Goal: Navigation & Orientation: Find specific page/section

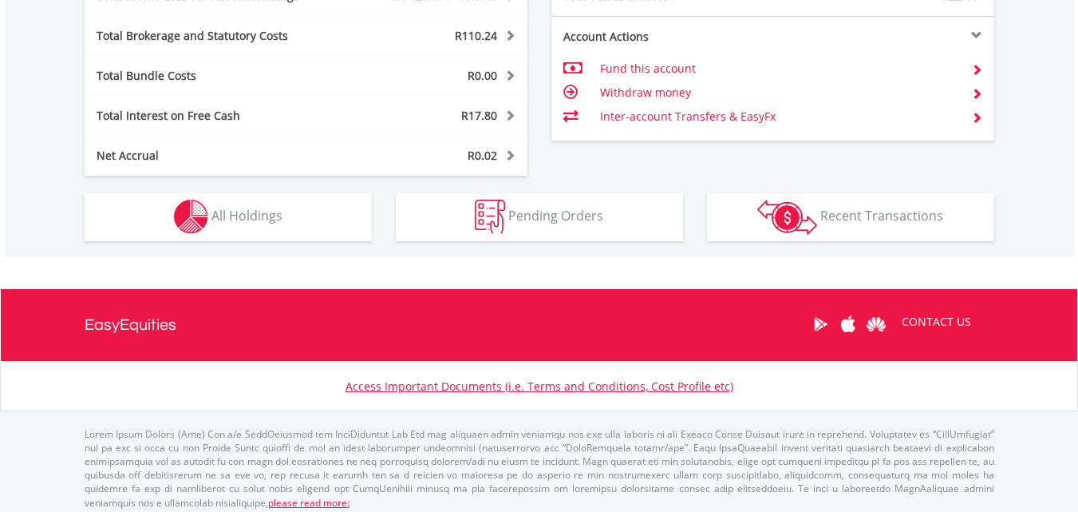
scroll to position [903, 0]
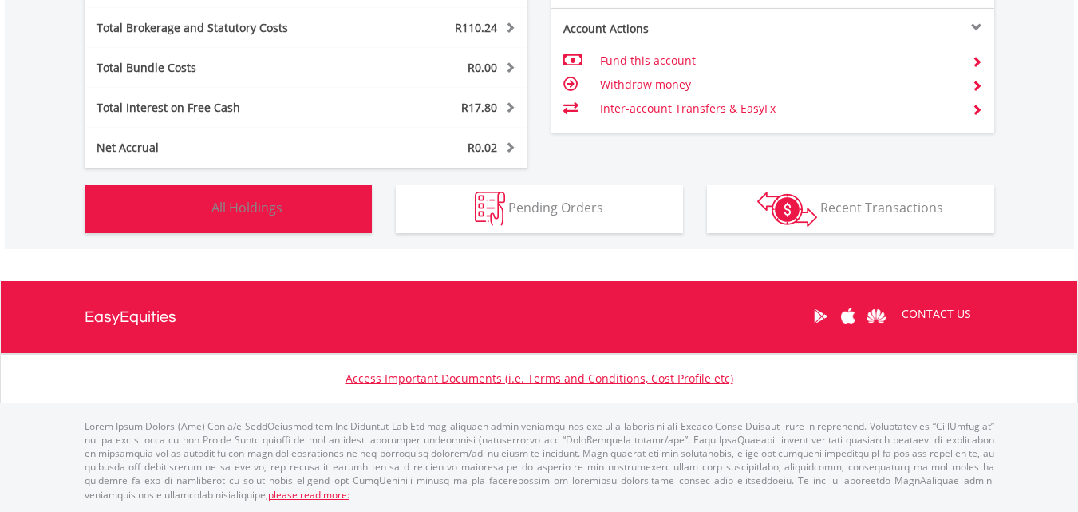
click at [243, 217] on button "Holdings All Holdings" at bounding box center [228, 209] width 287 height 48
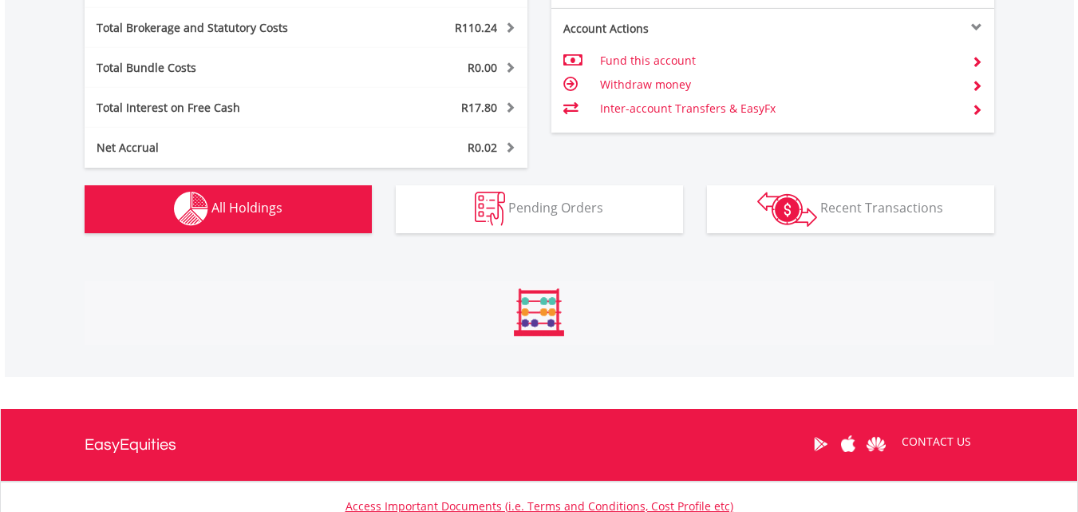
scroll to position [1184, 0]
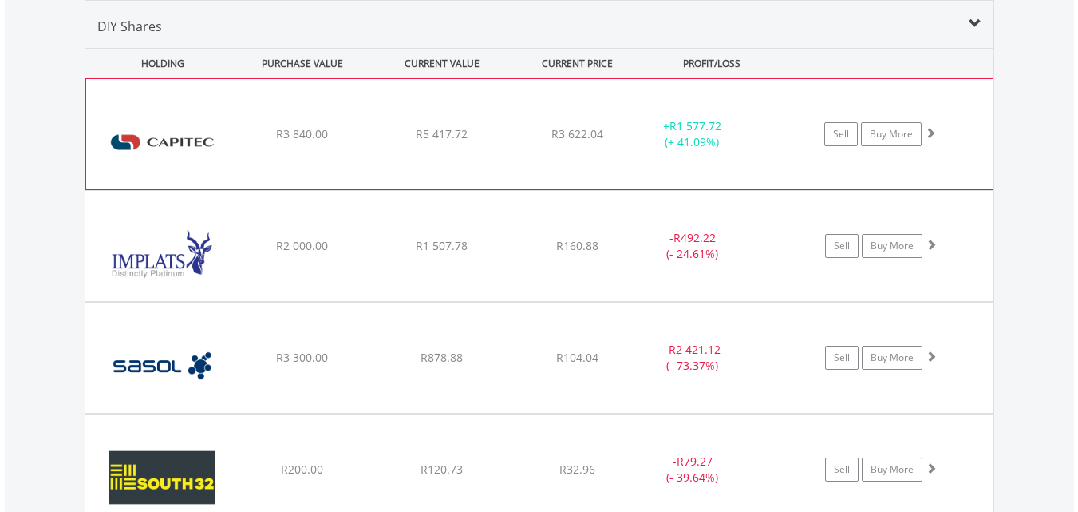
click at [930, 133] on span at bounding box center [930, 132] width 11 height 11
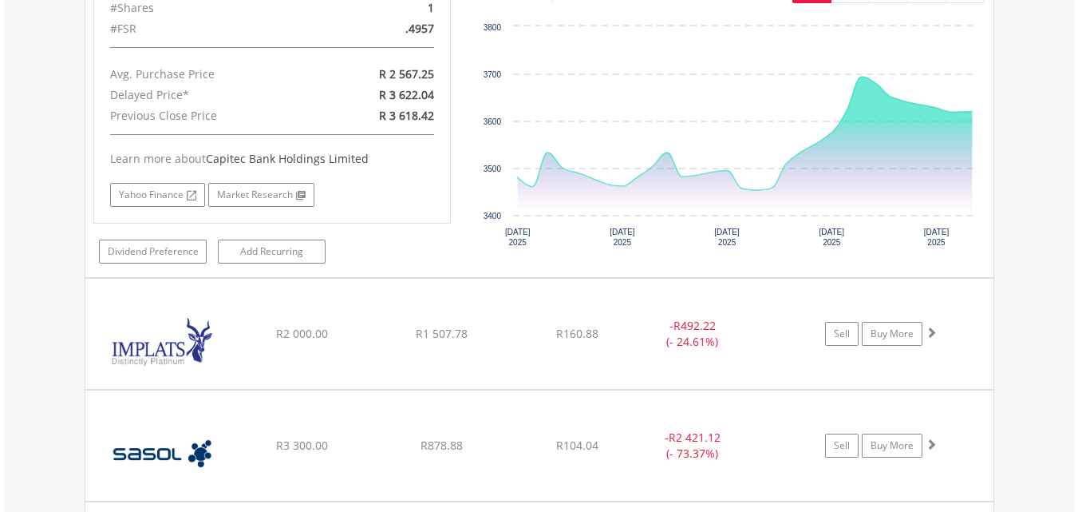
scroll to position [1503, 0]
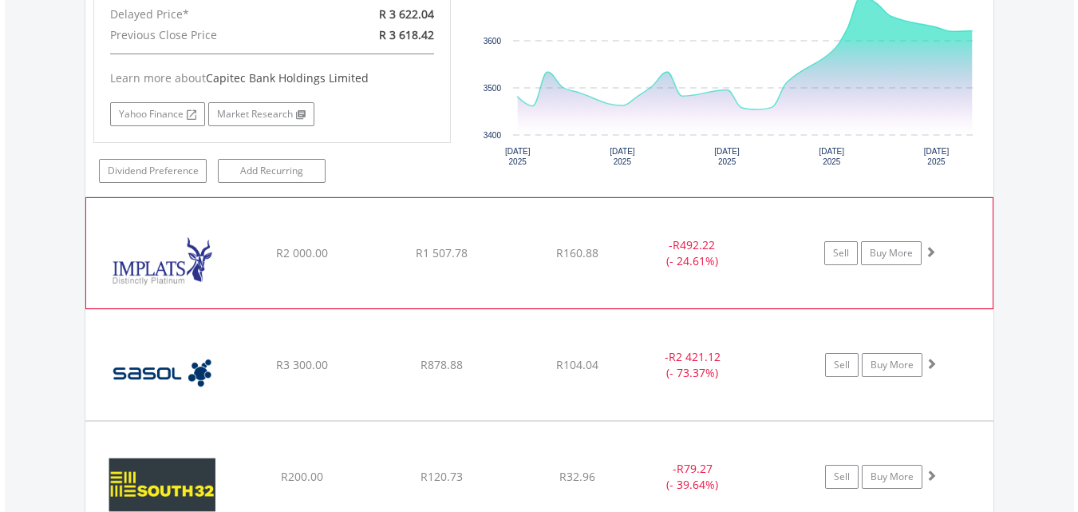
click at [928, 253] on span at bounding box center [930, 251] width 11 height 11
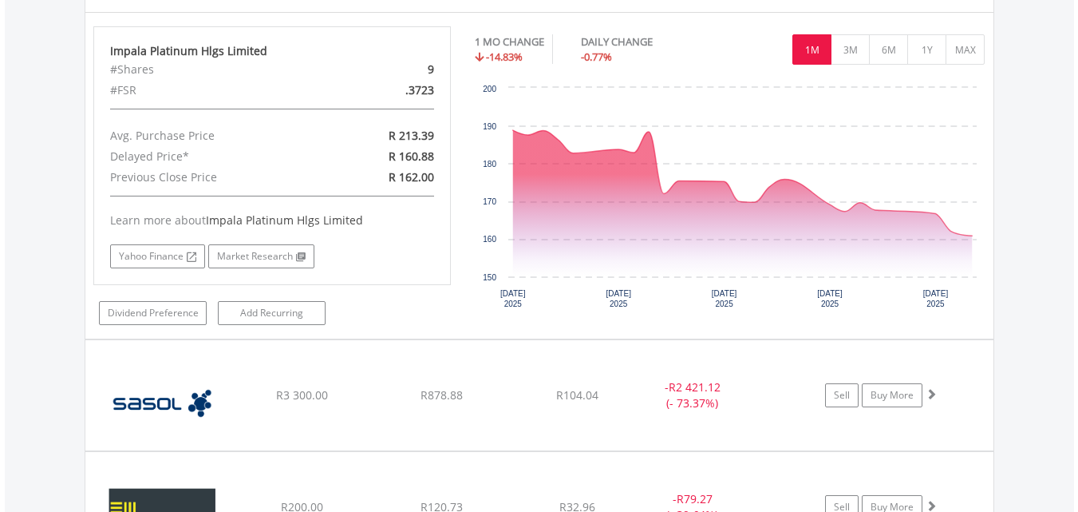
scroll to position [1822, 0]
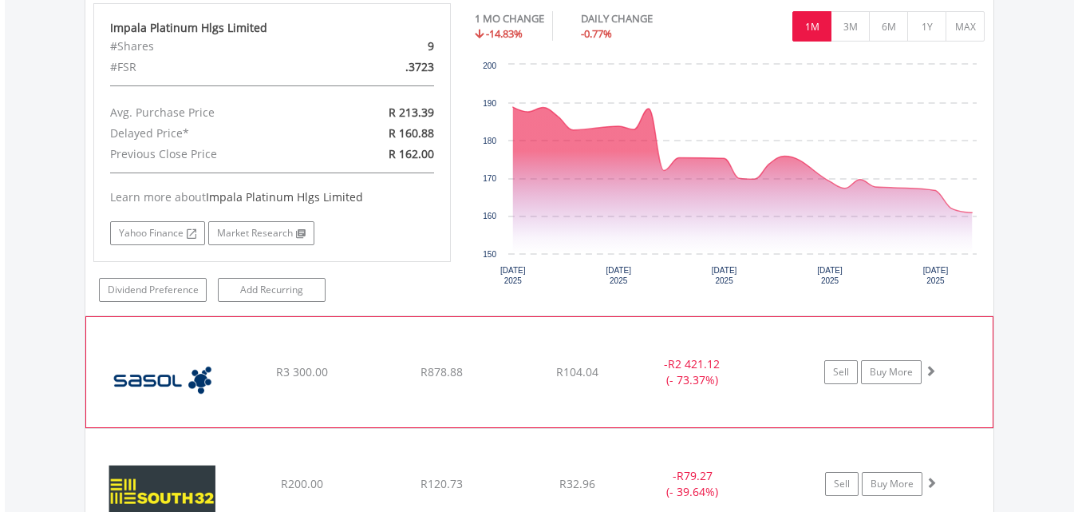
click at [932, 375] on span at bounding box center [930, 370] width 11 height 11
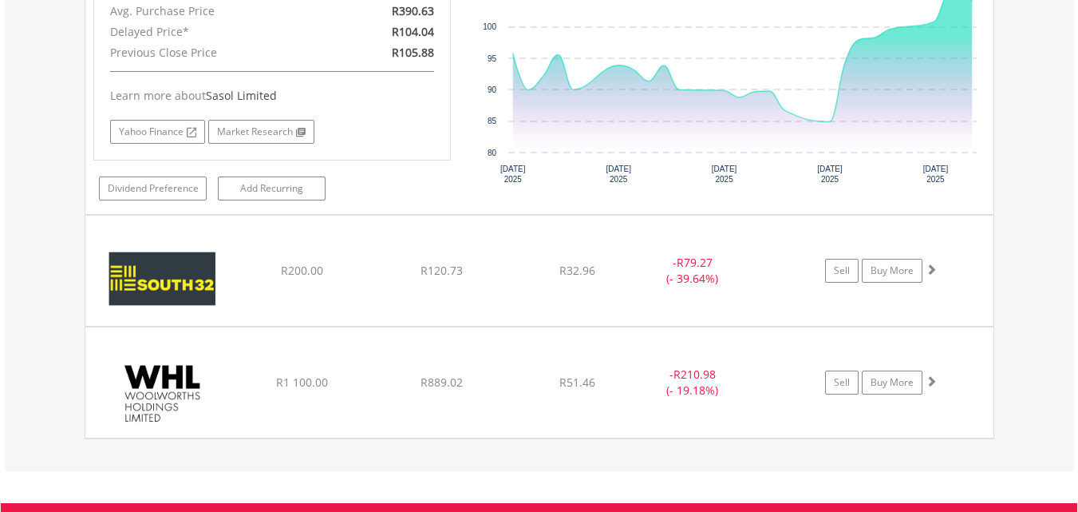
scroll to position [2381, 0]
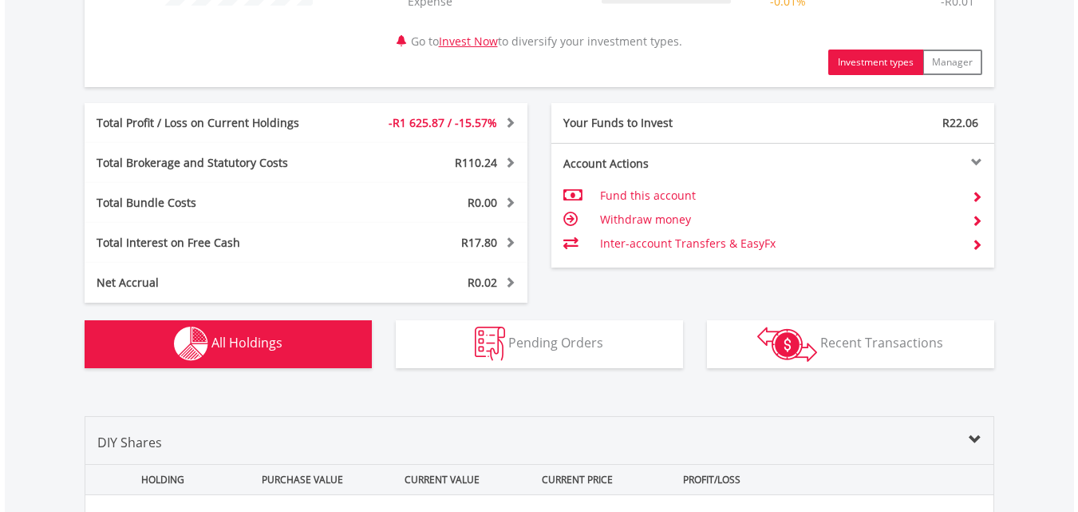
scroll to position [0, 0]
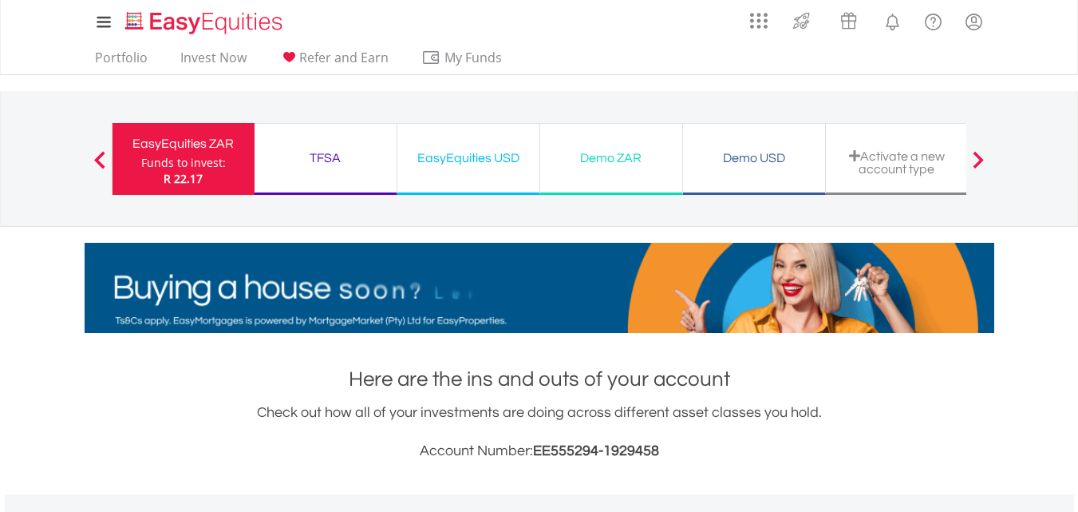
click at [308, 160] on div "TFSA" at bounding box center [325, 158] width 123 height 22
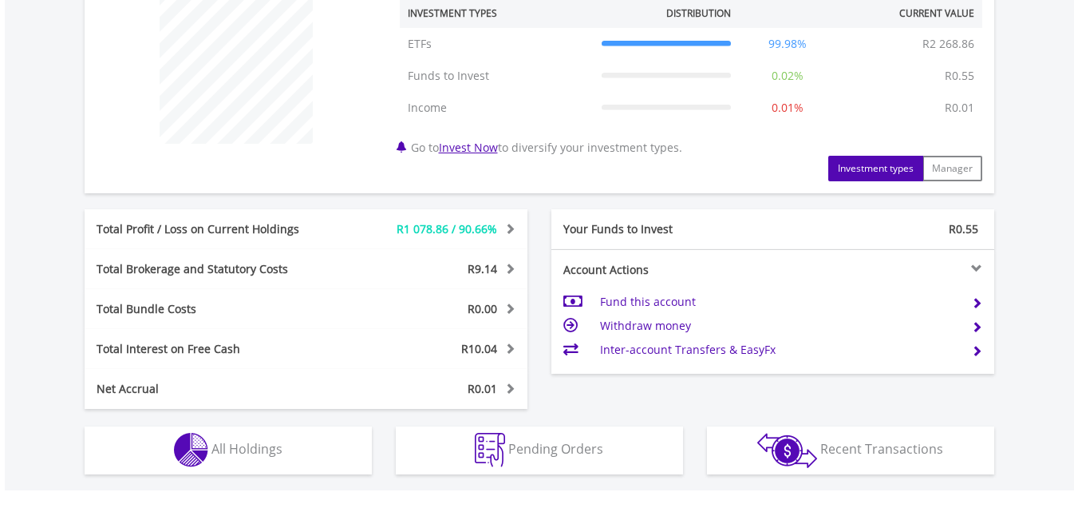
scroll to position [639, 0]
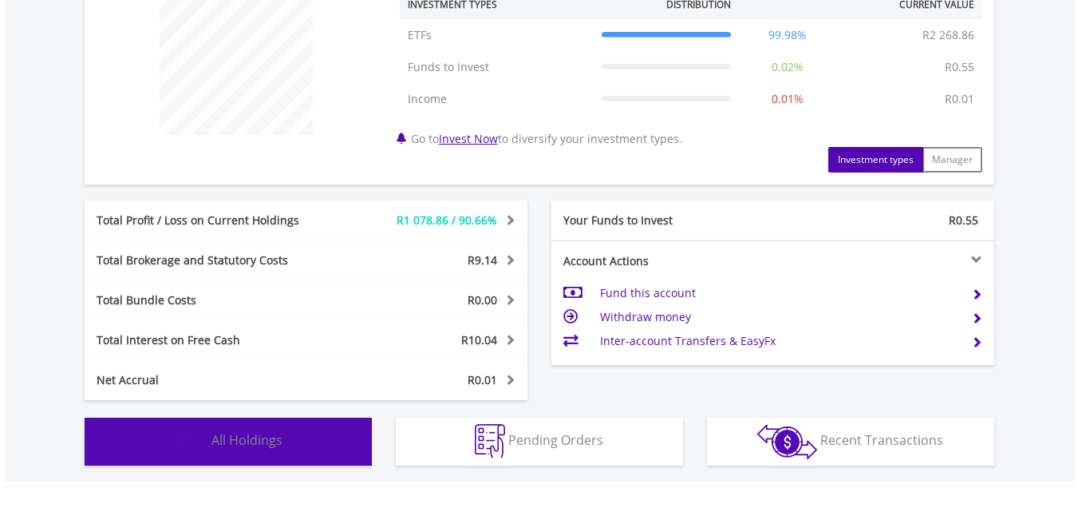
click at [255, 443] on span "All Holdings" at bounding box center [247, 440] width 71 height 18
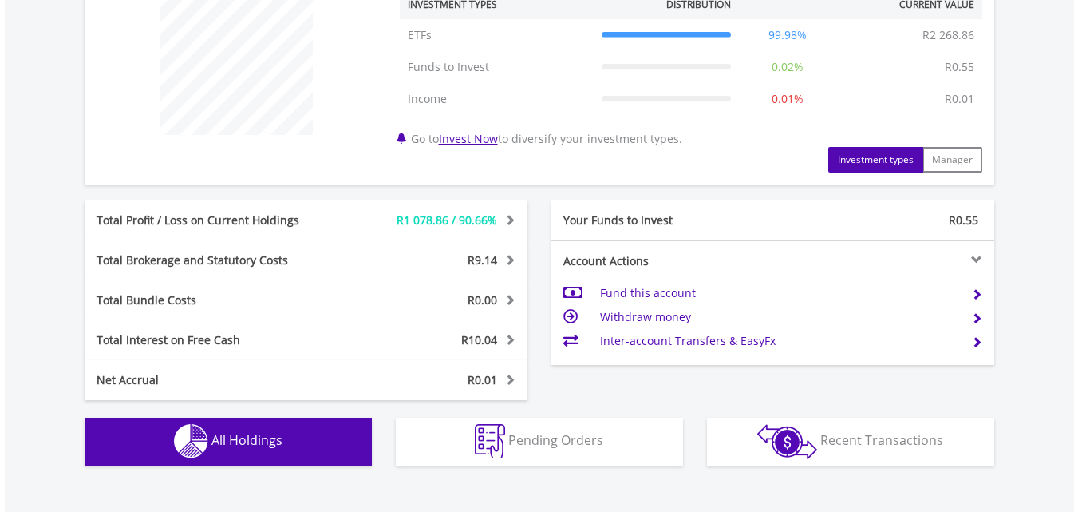
scroll to position [1152, 0]
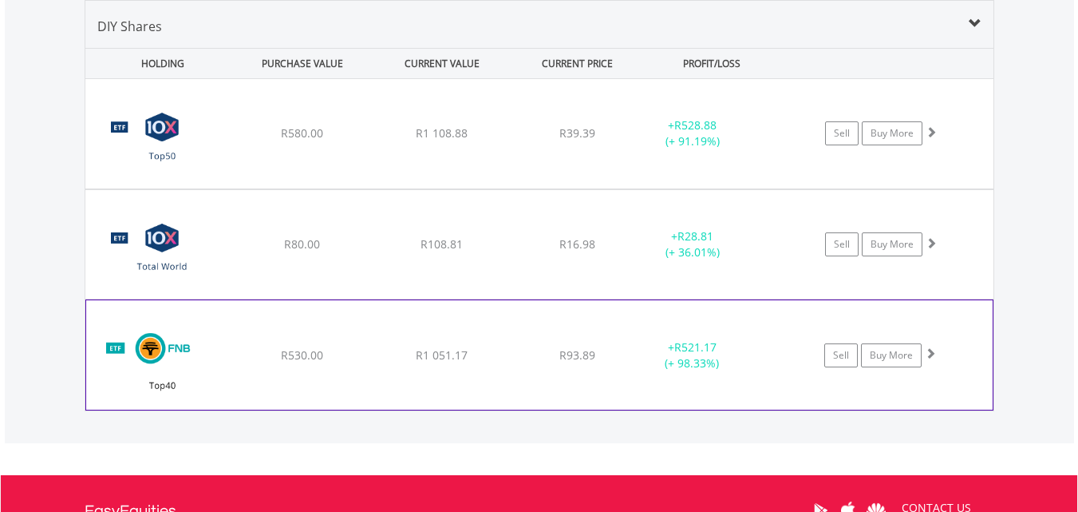
click at [931, 348] on span at bounding box center [930, 352] width 11 height 11
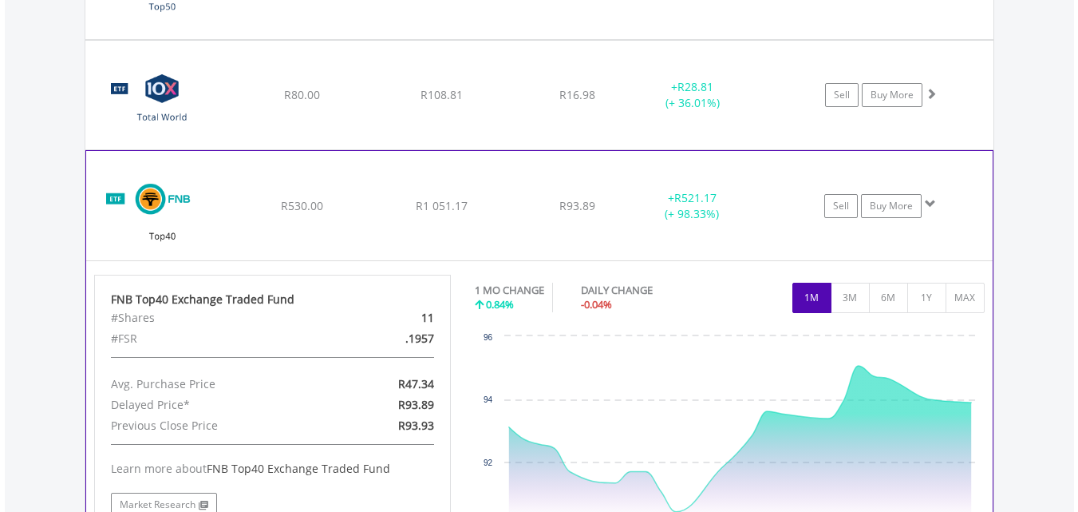
scroll to position [1391, 0]
